Goal: Transaction & Acquisition: Purchase product/service

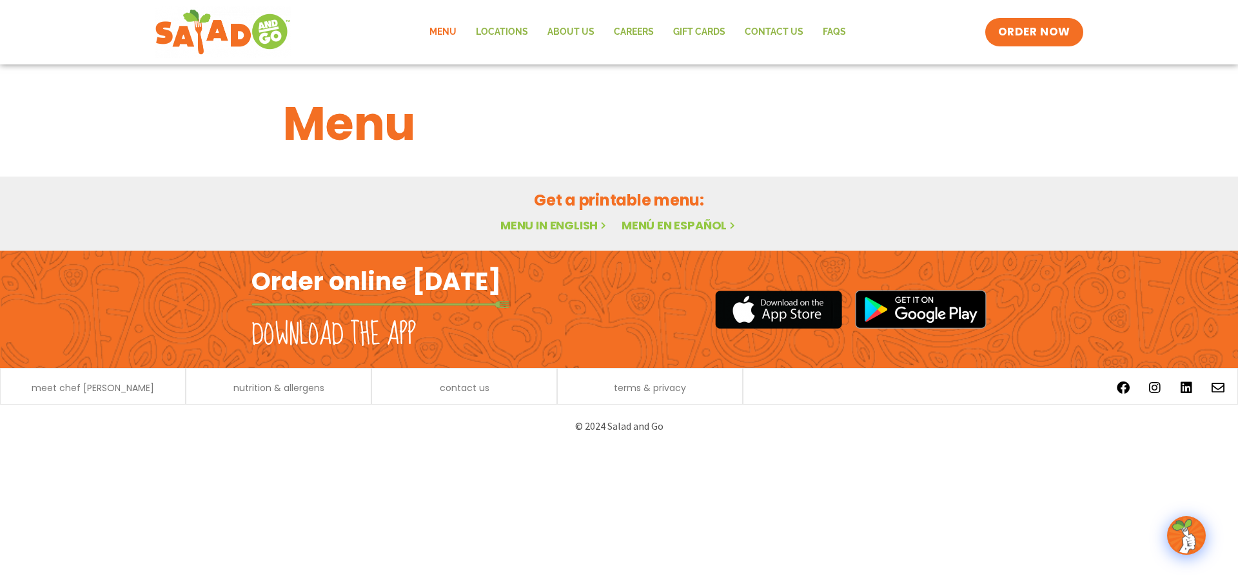
click at [532, 223] on link "Menu in English" at bounding box center [554, 225] width 108 height 16
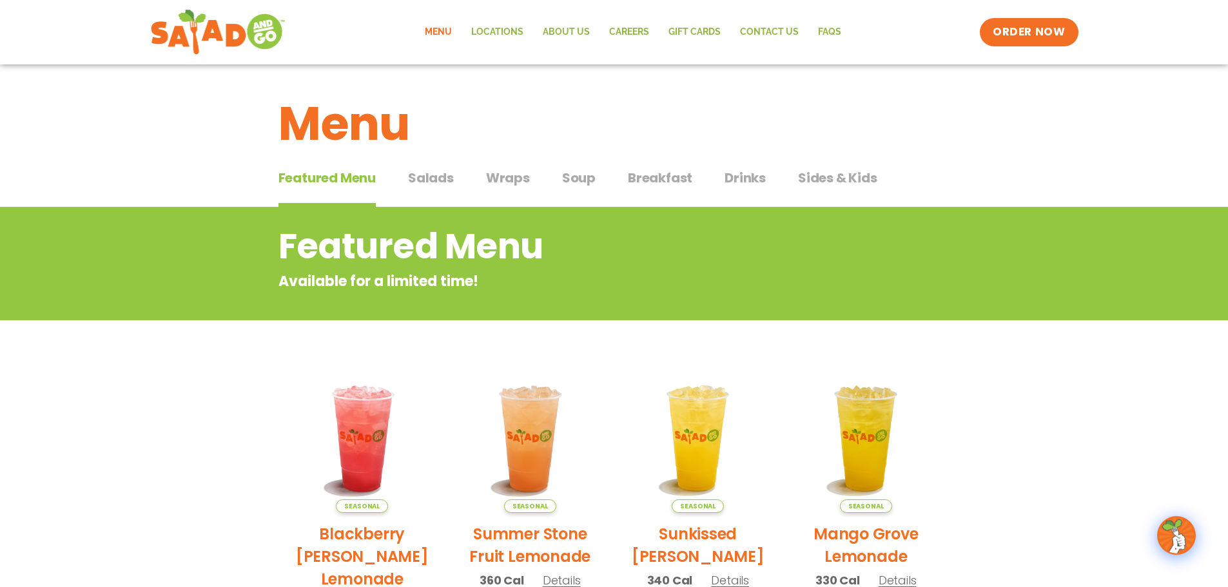
click at [743, 179] on span "Drinks" at bounding box center [745, 177] width 41 height 19
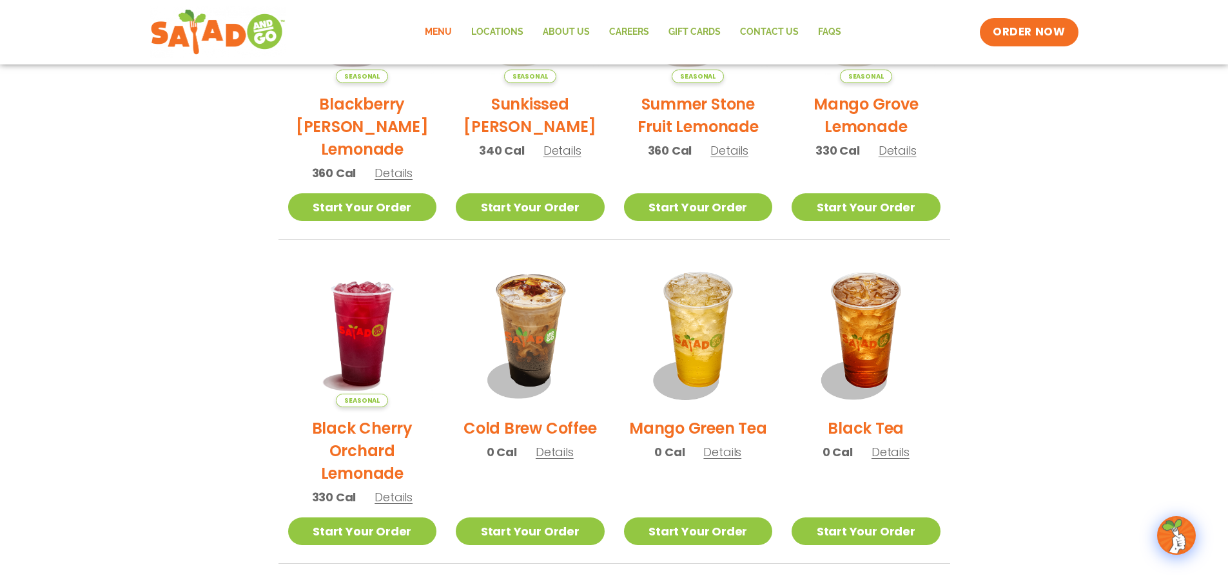
scroll to position [193, 0]
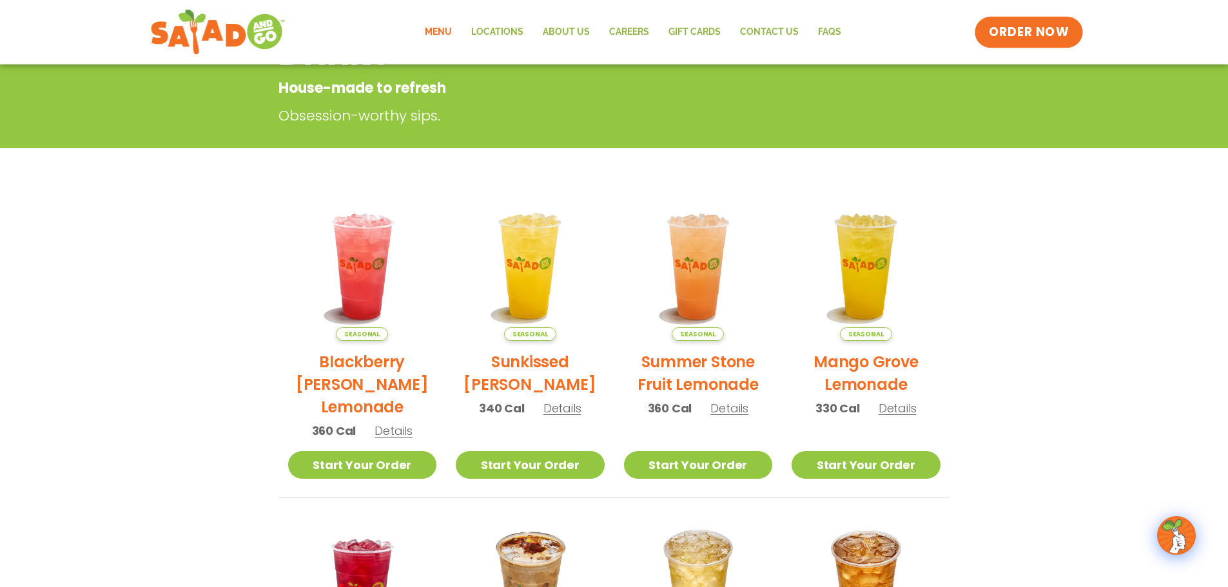
click at [1009, 32] on span "ORDER NOW" at bounding box center [1029, 32] width 80 height 17
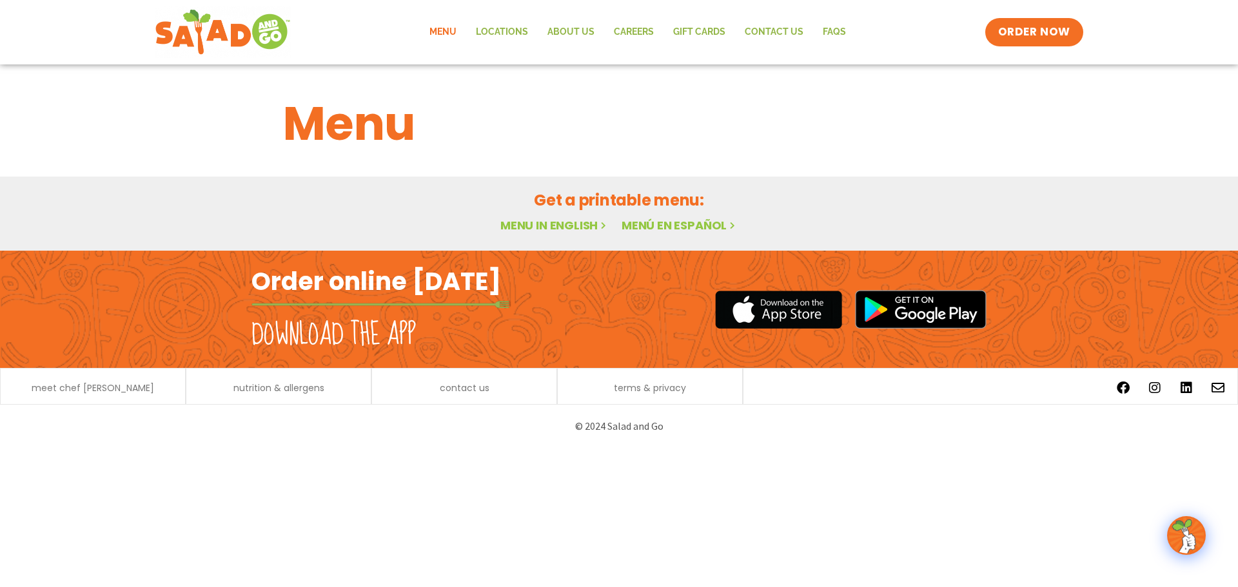
click at [447, 30] on link "Menu" at bounding box center [443, 32] width 46 height 30
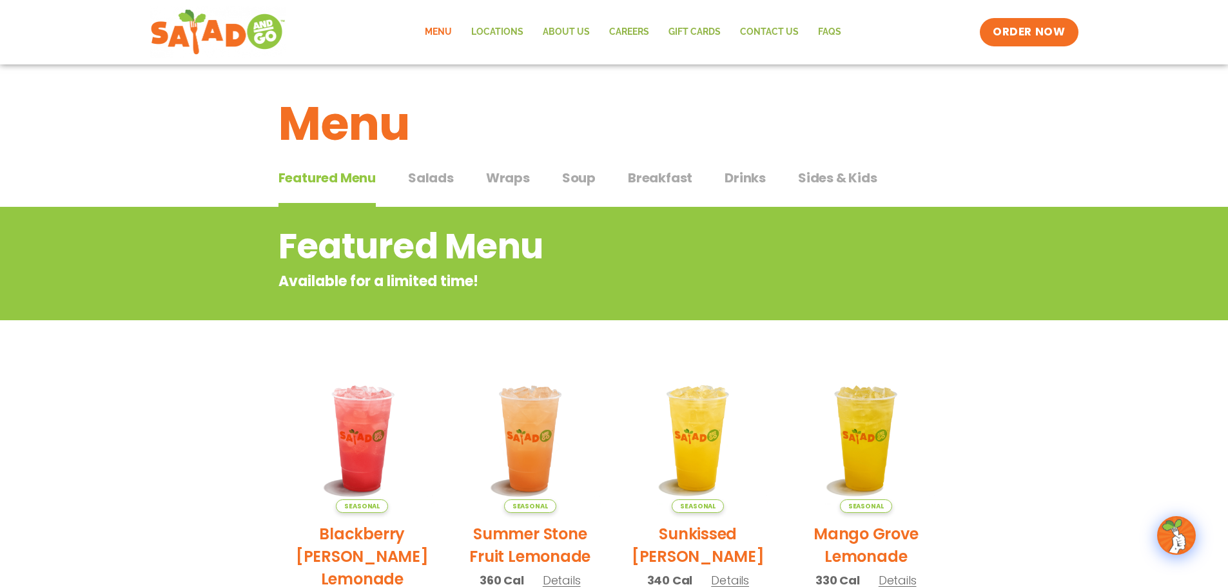
click at [438, 178] on span "Salads" at bounding box center [431, 177] width 46 height 19
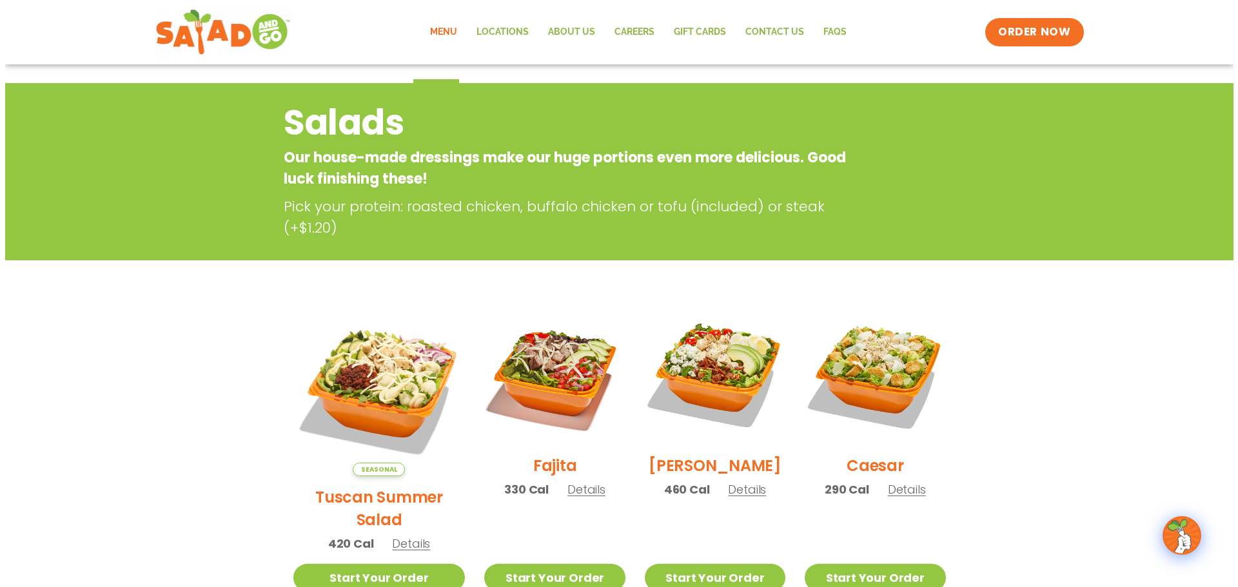
scroll to position [129, 0]
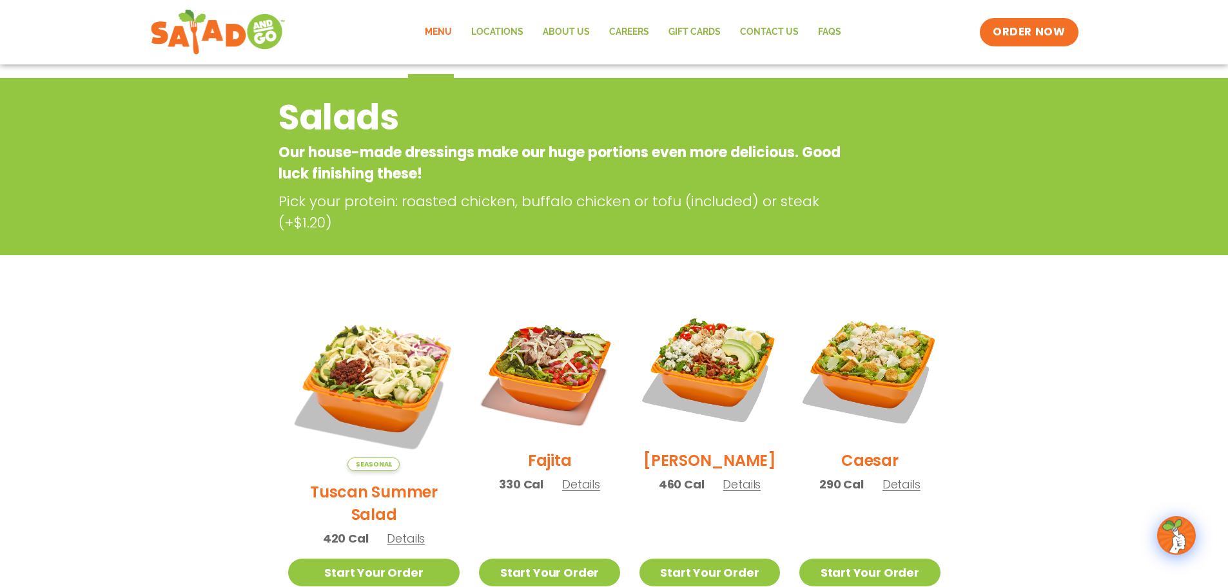
click at [534, 471] on h2 "Fajita" at bounding box center [550, 460] width 44 height 23
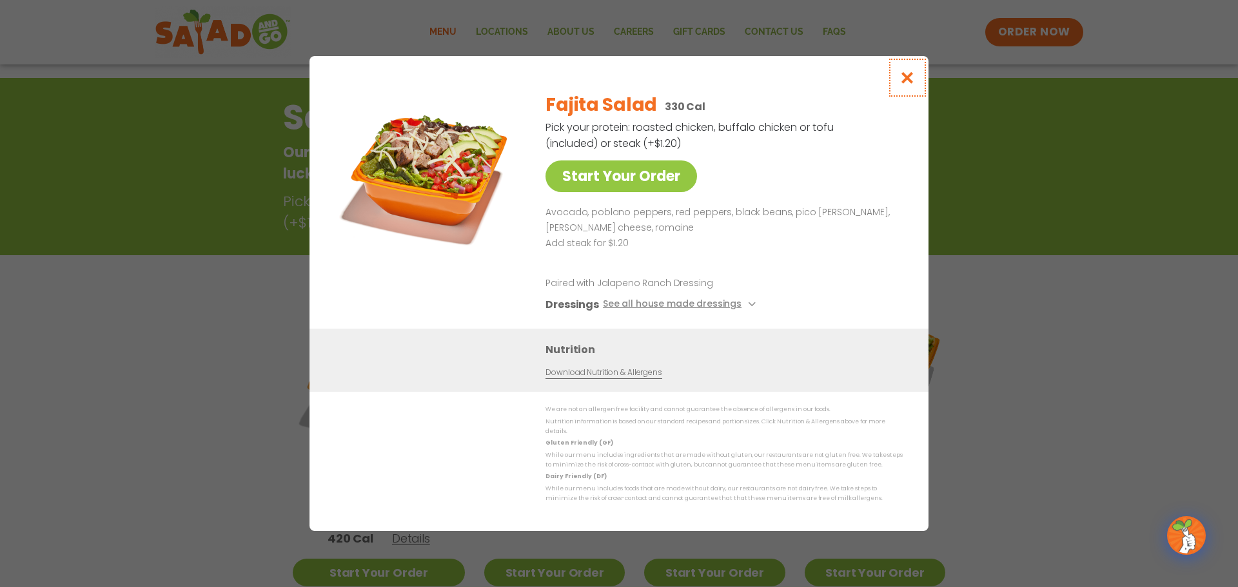
click at [907, 81] on icon "Close modal" at bounding box center [907, 78] width 16 height 14
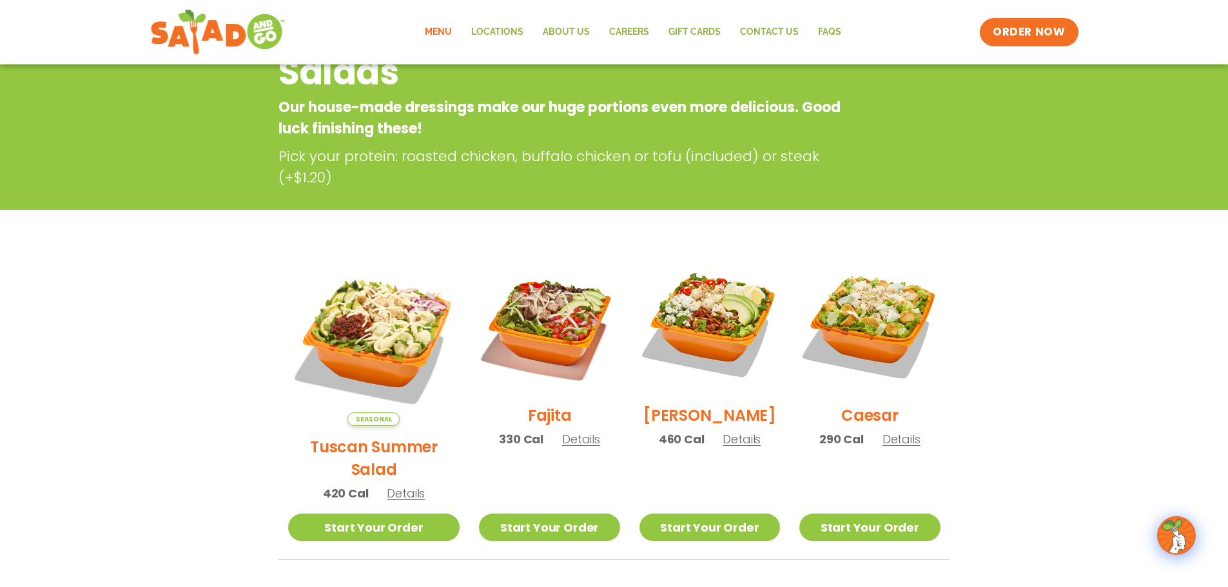
scroll to position [207, 0]
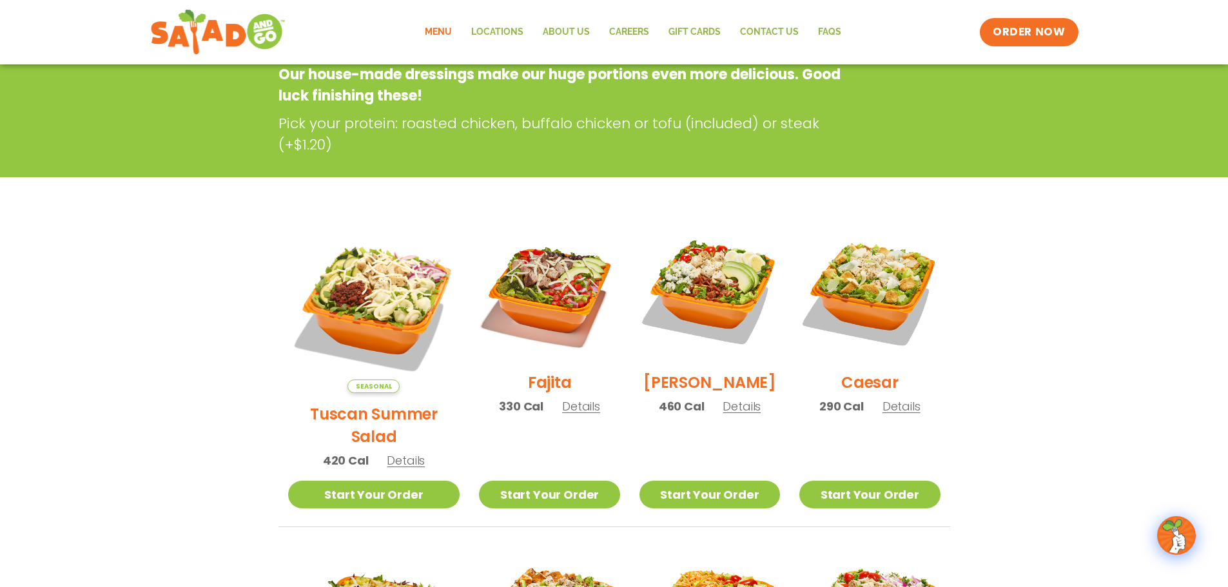
click at [703, 393] on h2 "Cobb" at bounding box center [709, 382] width 133 height 23
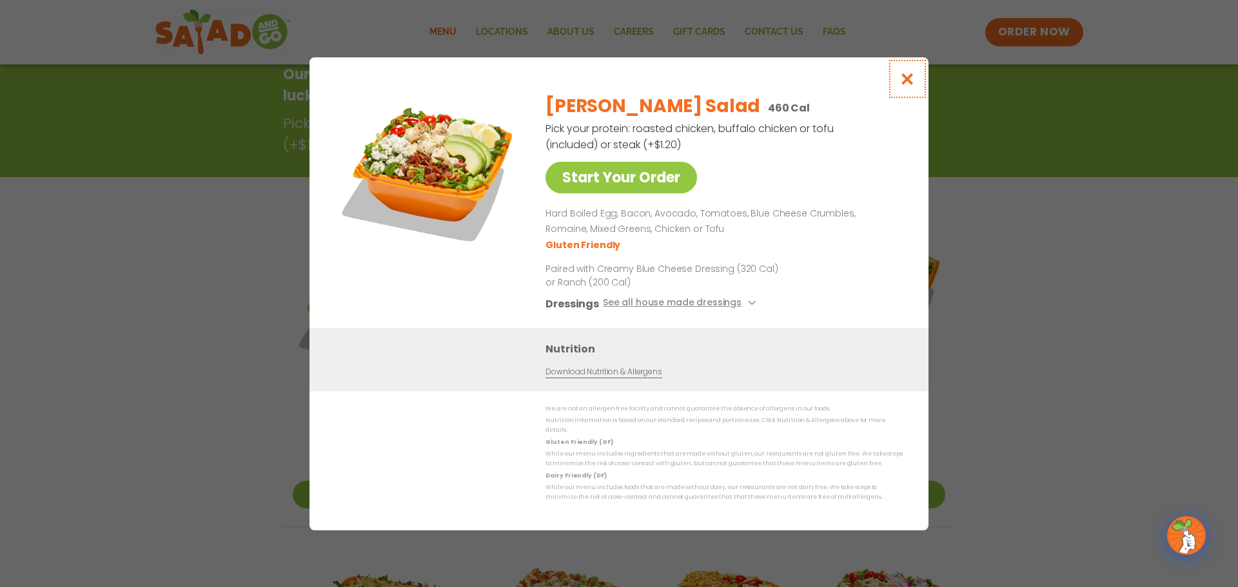
click at [905, 79] on icon "Close modal" at bounding box center [907, 79] width 16 height 14
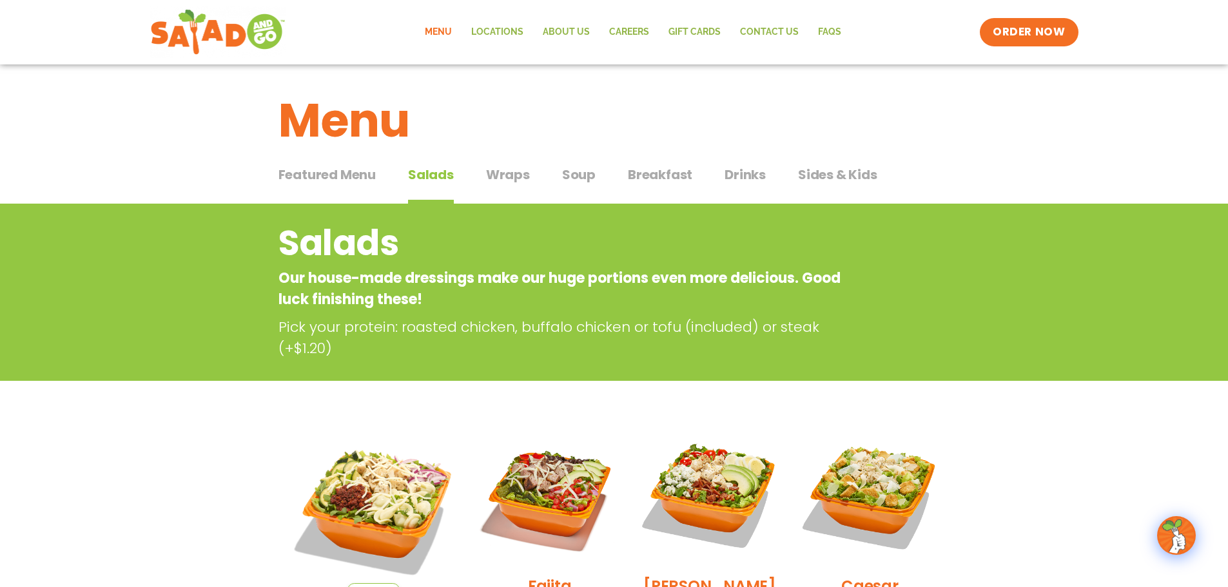
scroll to position [0, 0]
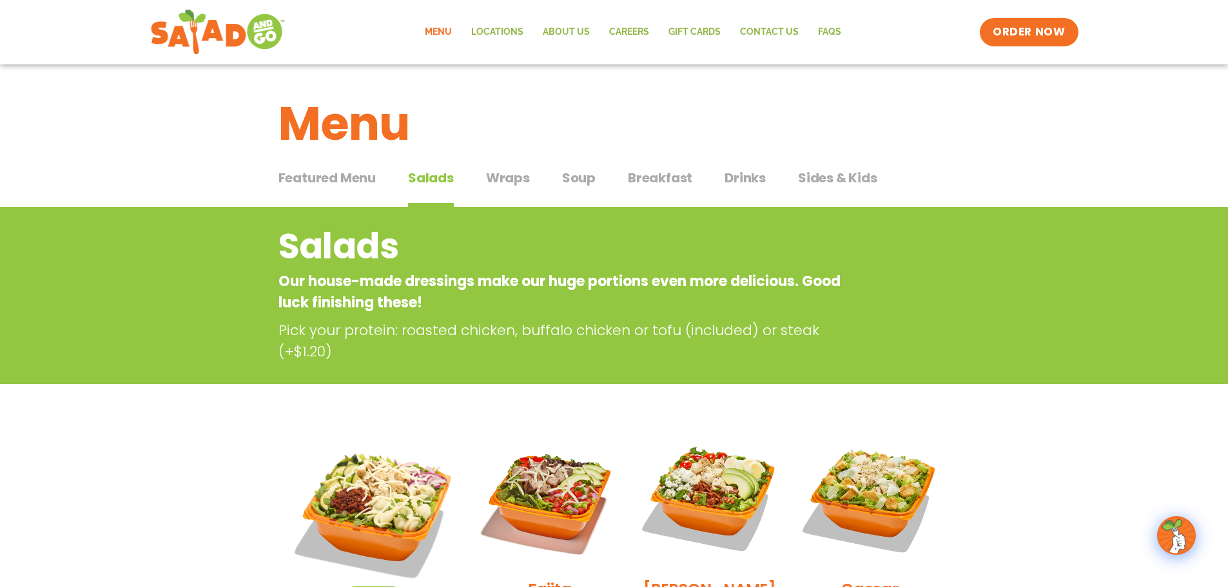
click at [566, 176] on span "Soup" at bounding box center [579, 177] width 34 height 19
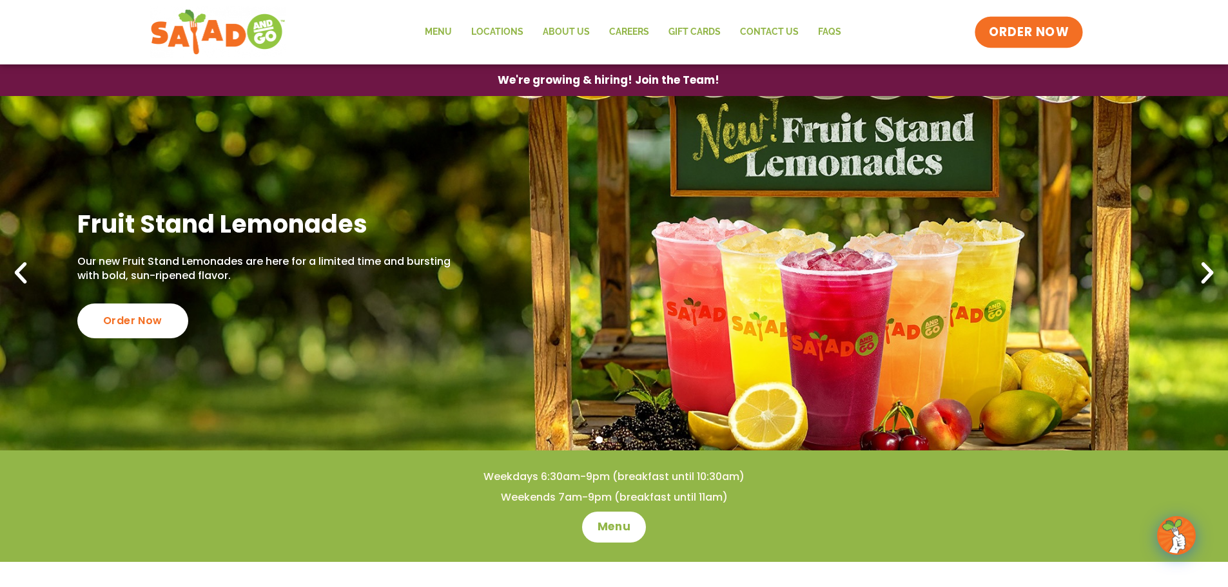
click at [1020, 34] on span "ORDER NOW" at bounding box center [1029, 32] width 80 height 17
